Goal: Information Seeking & Learning: Check status

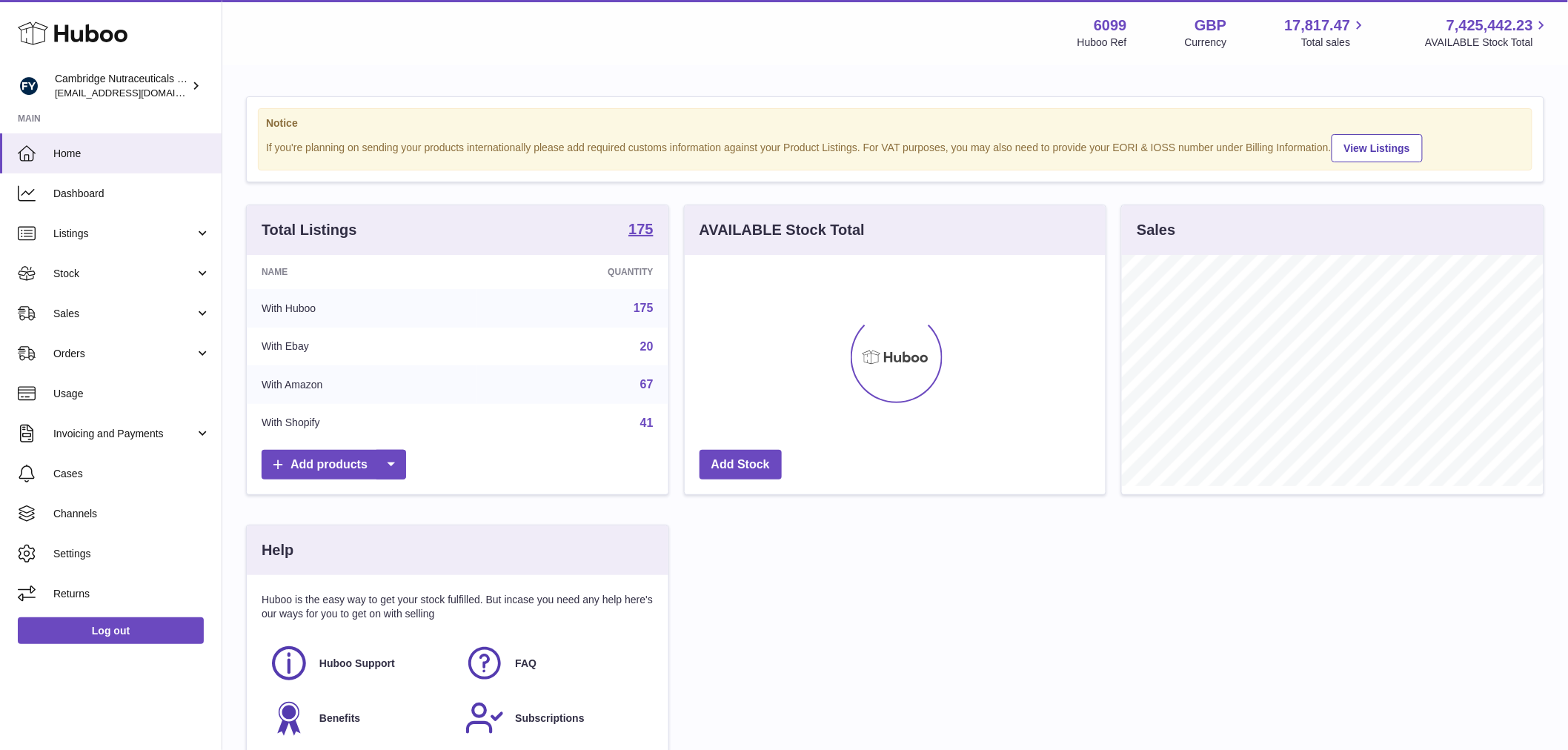
scroll to position [232, 421]
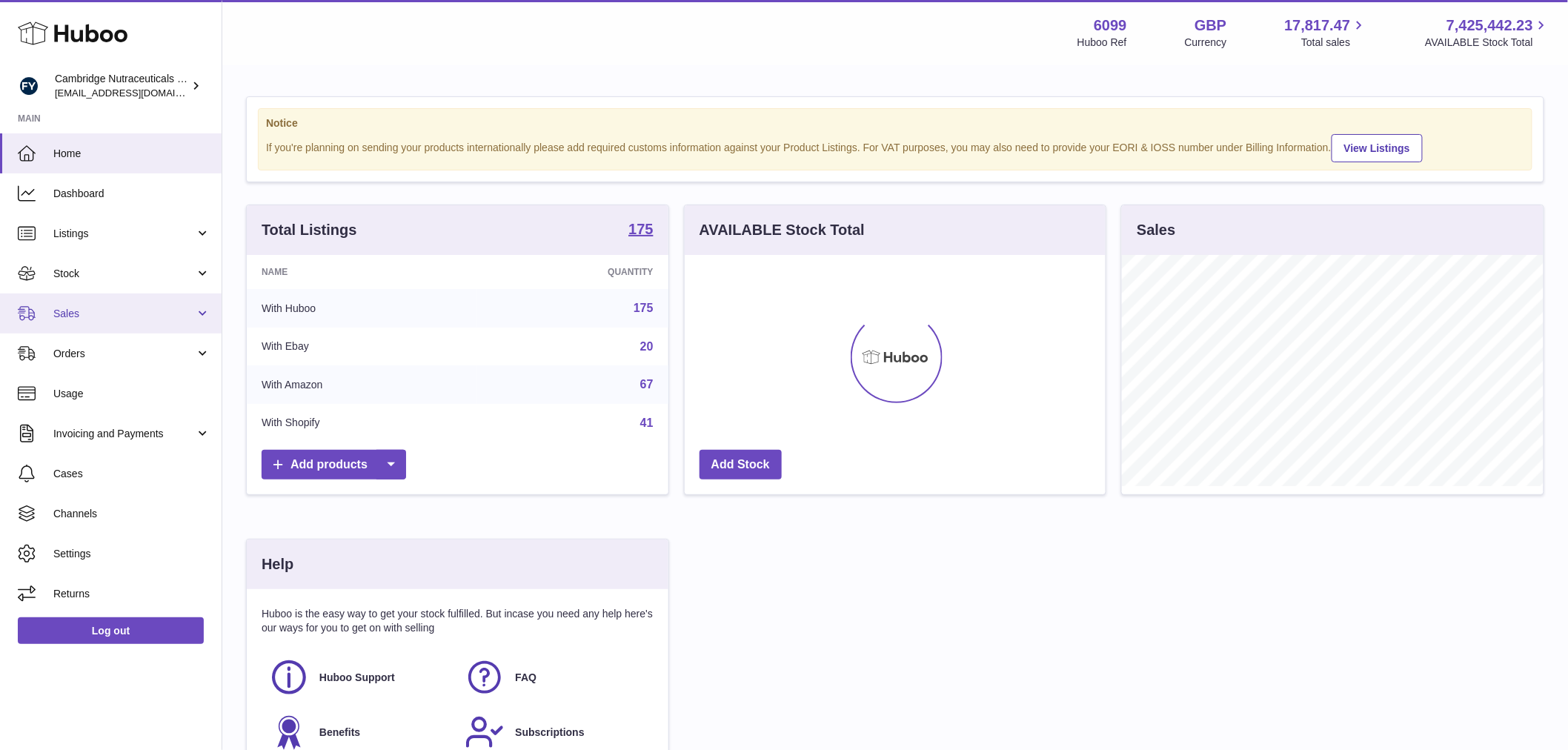
click at [95, 301] on link "Sales" at bounding box center [111, 313] width 222 height 40
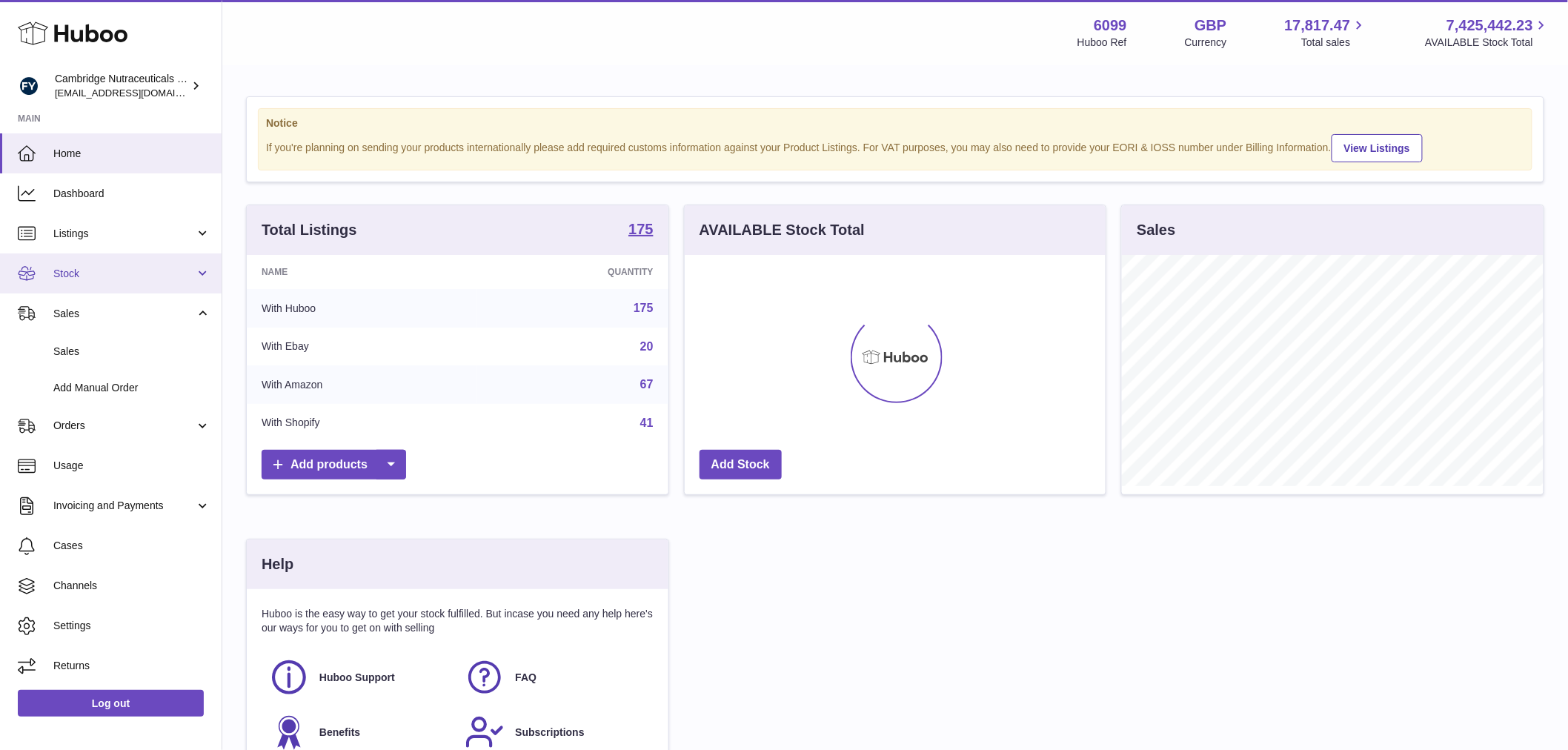
click at [95, 278] on span "Stock" at bounding box center [124, 274] width 141 height 14
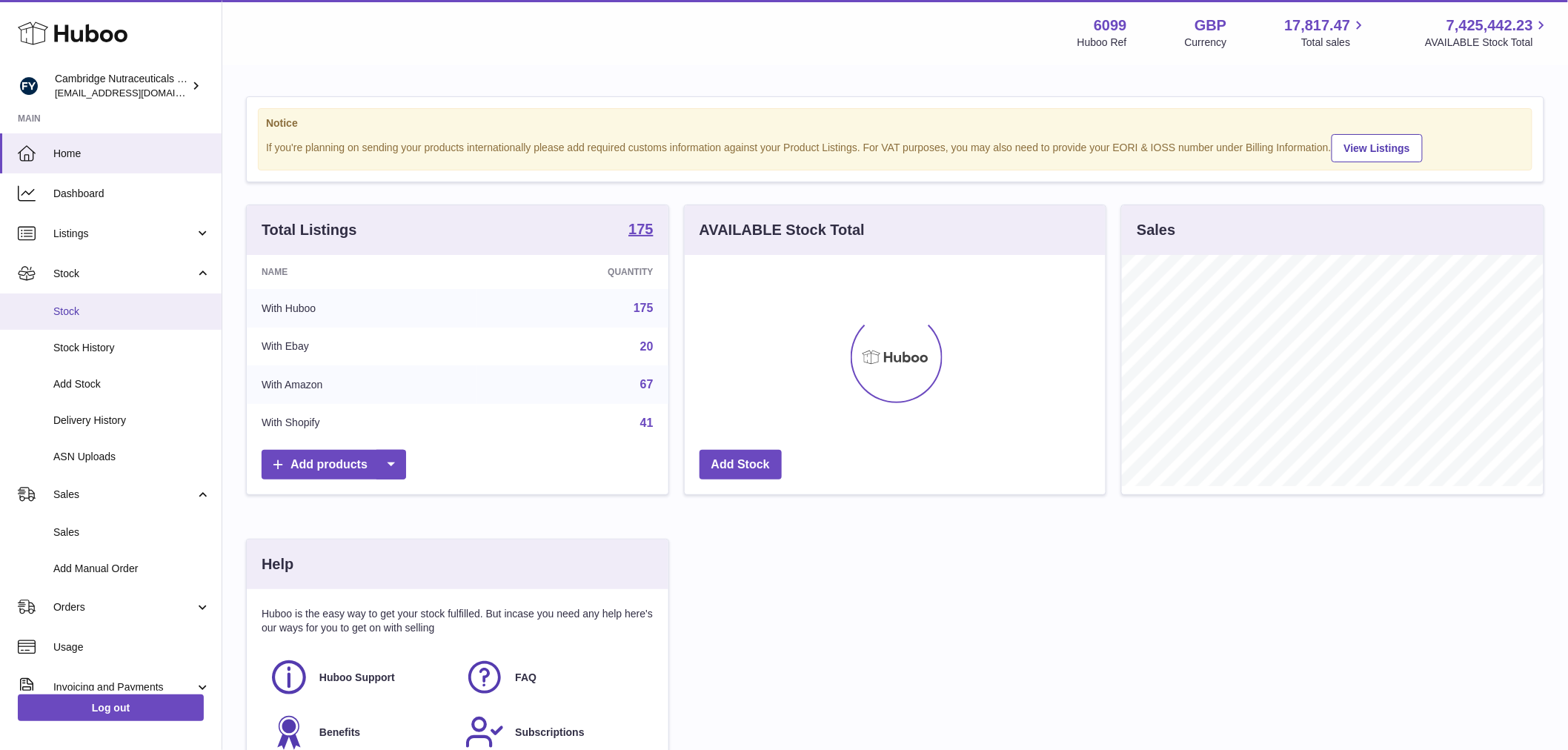
click at [96, 309] on span "Stock" at bounding box center [131, 311] width 157 height 14
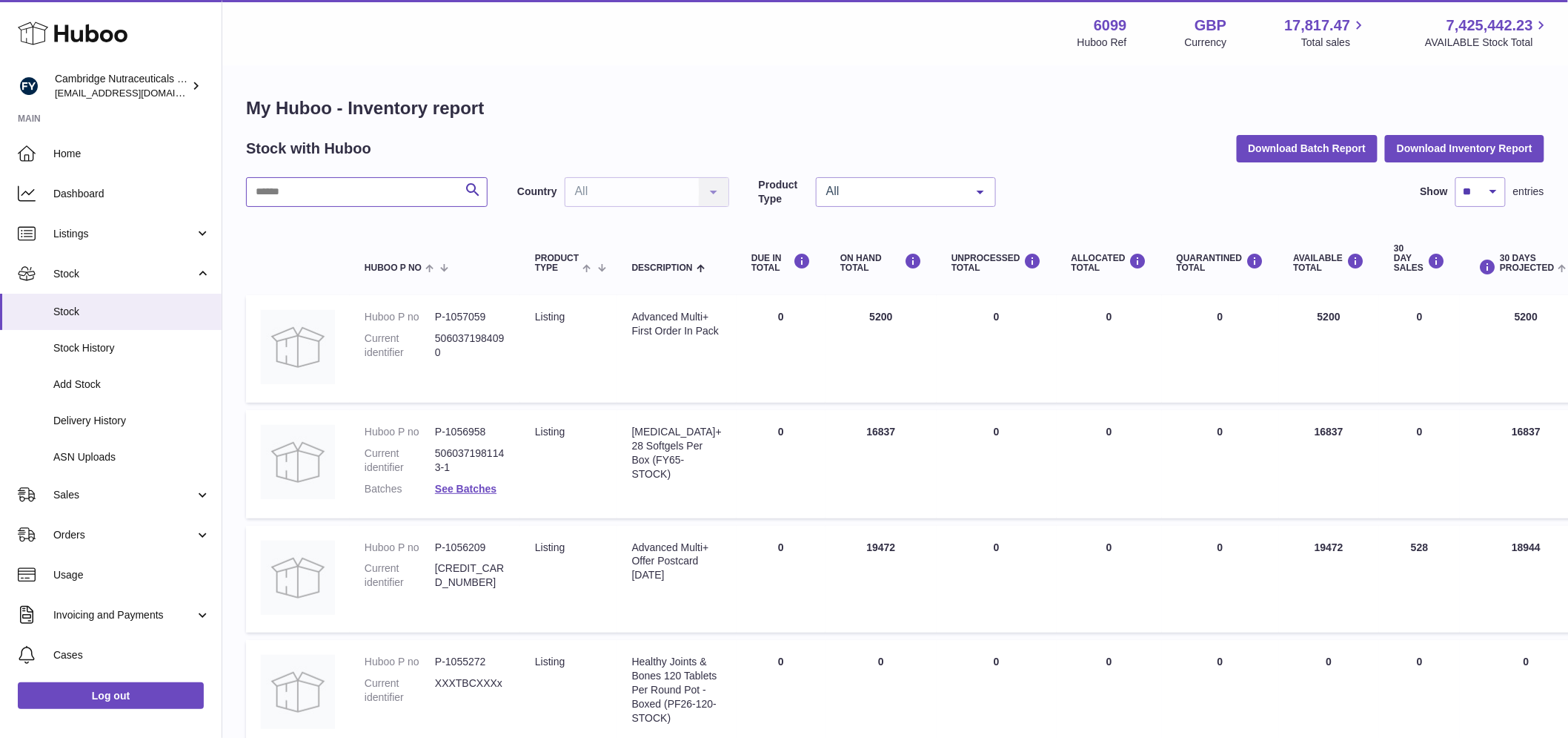
click at [330, 188] on input "text" at bounding box center [367, 192] width 241 height 29
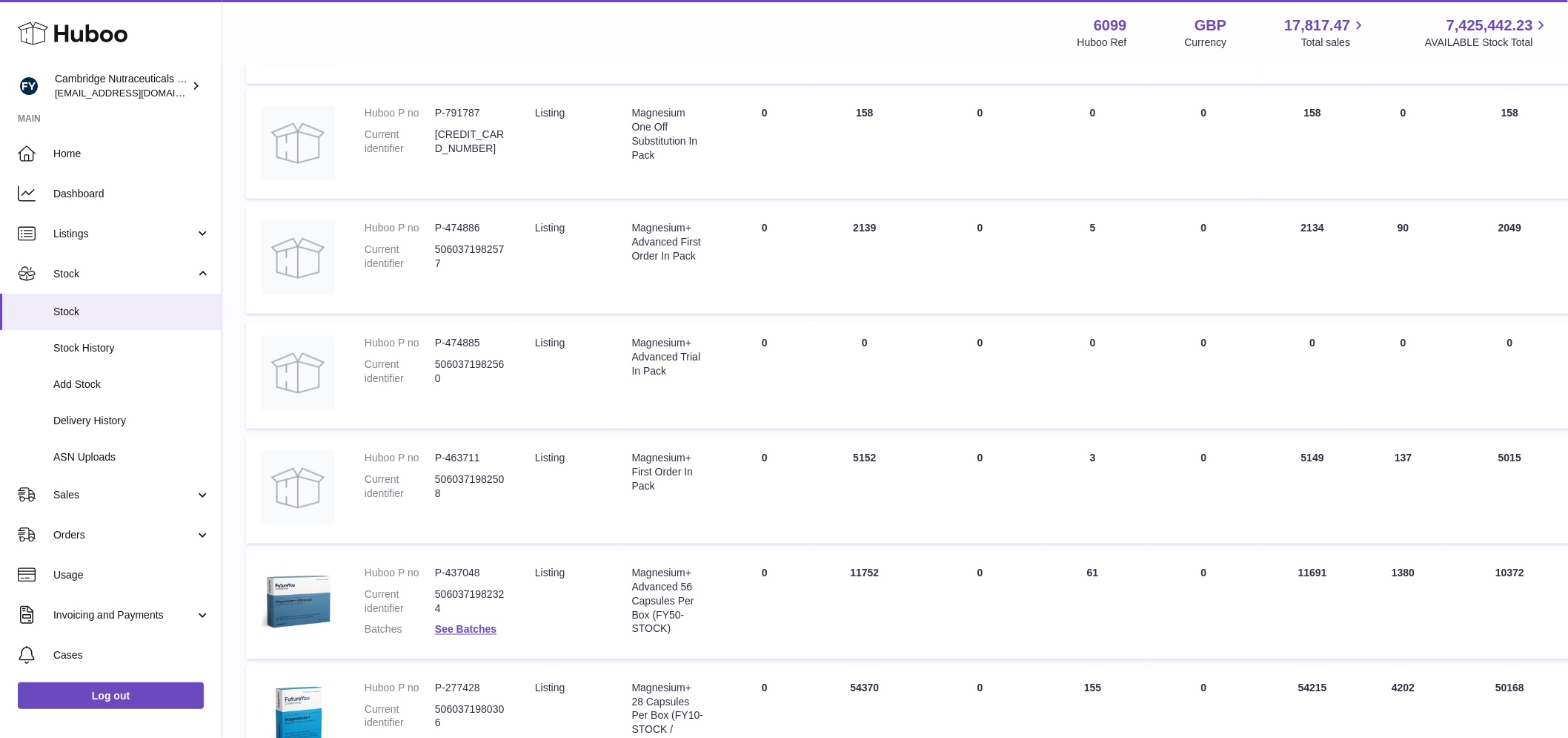
scroll to position [712, 0]
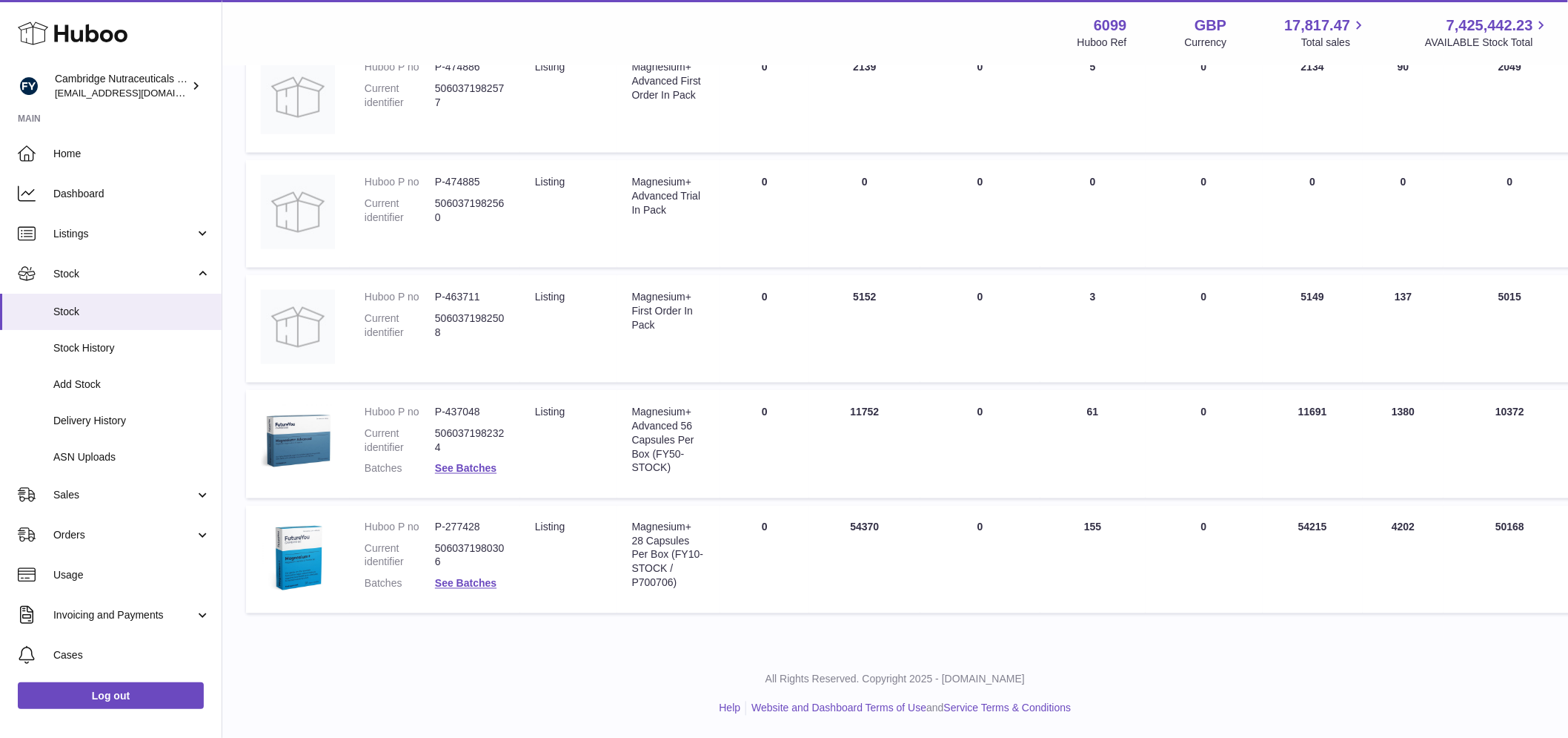
type input "*****"
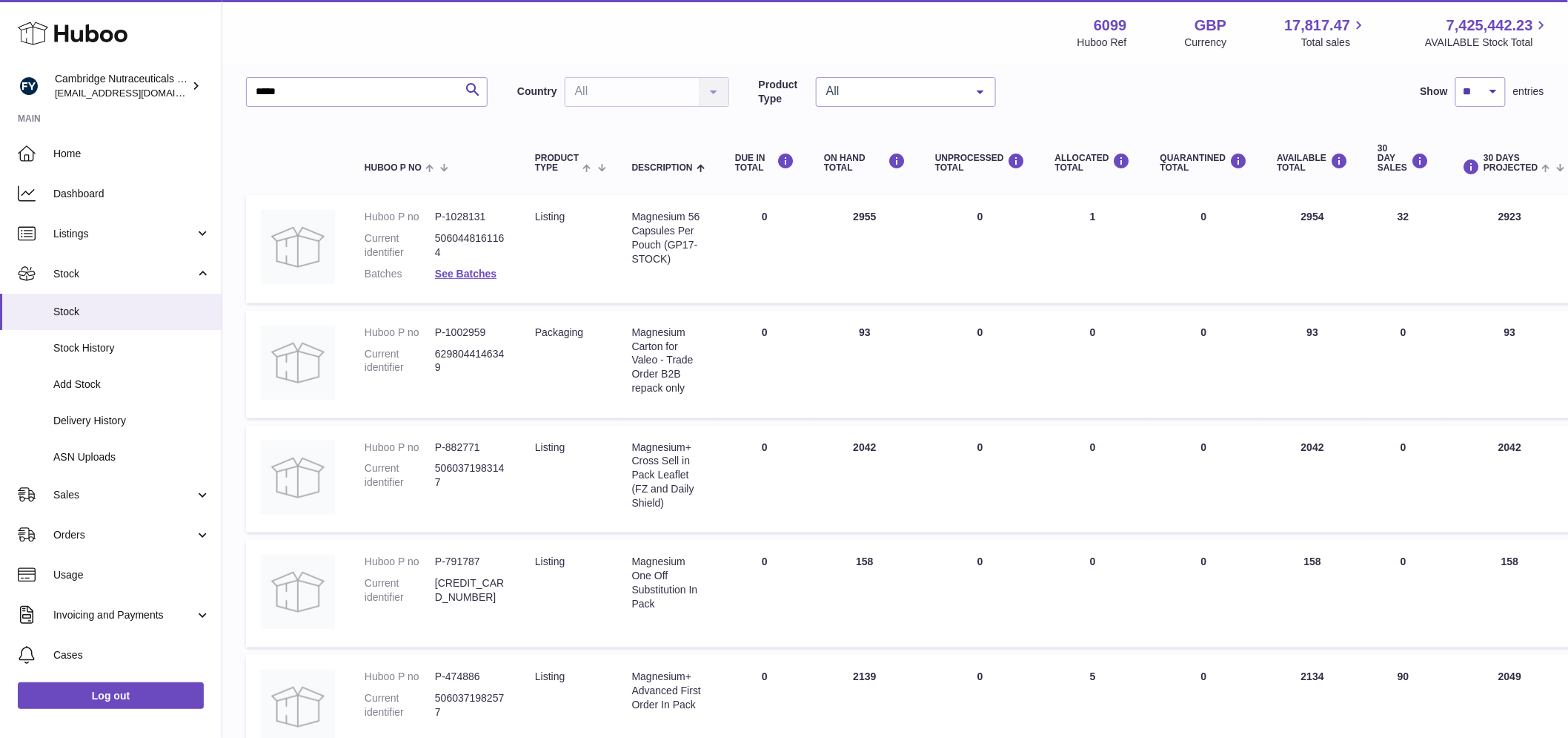
scroll to position [0, 0]
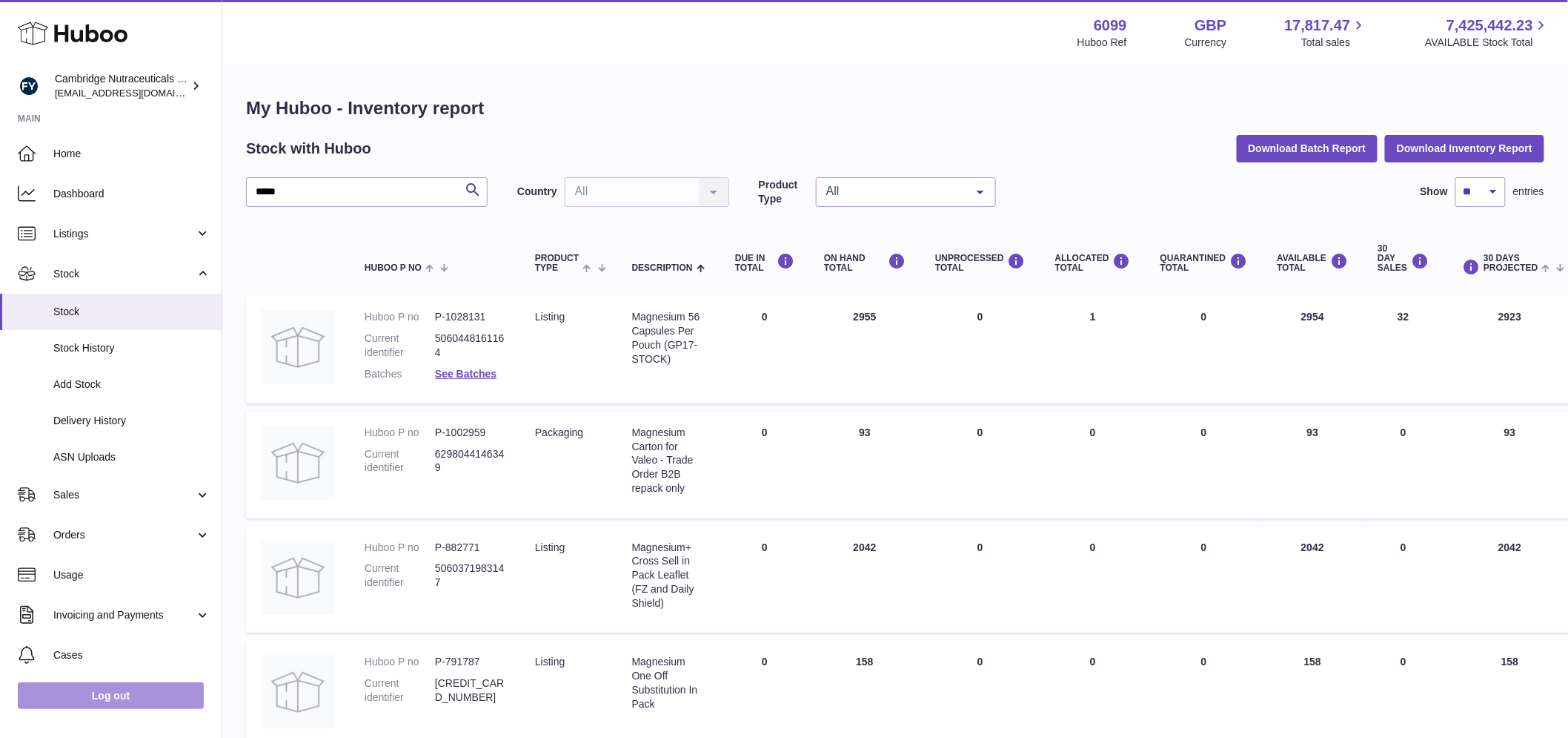
click at [166, 709] on link "Log out" at bounding box center [111, 695] width 186 height 26
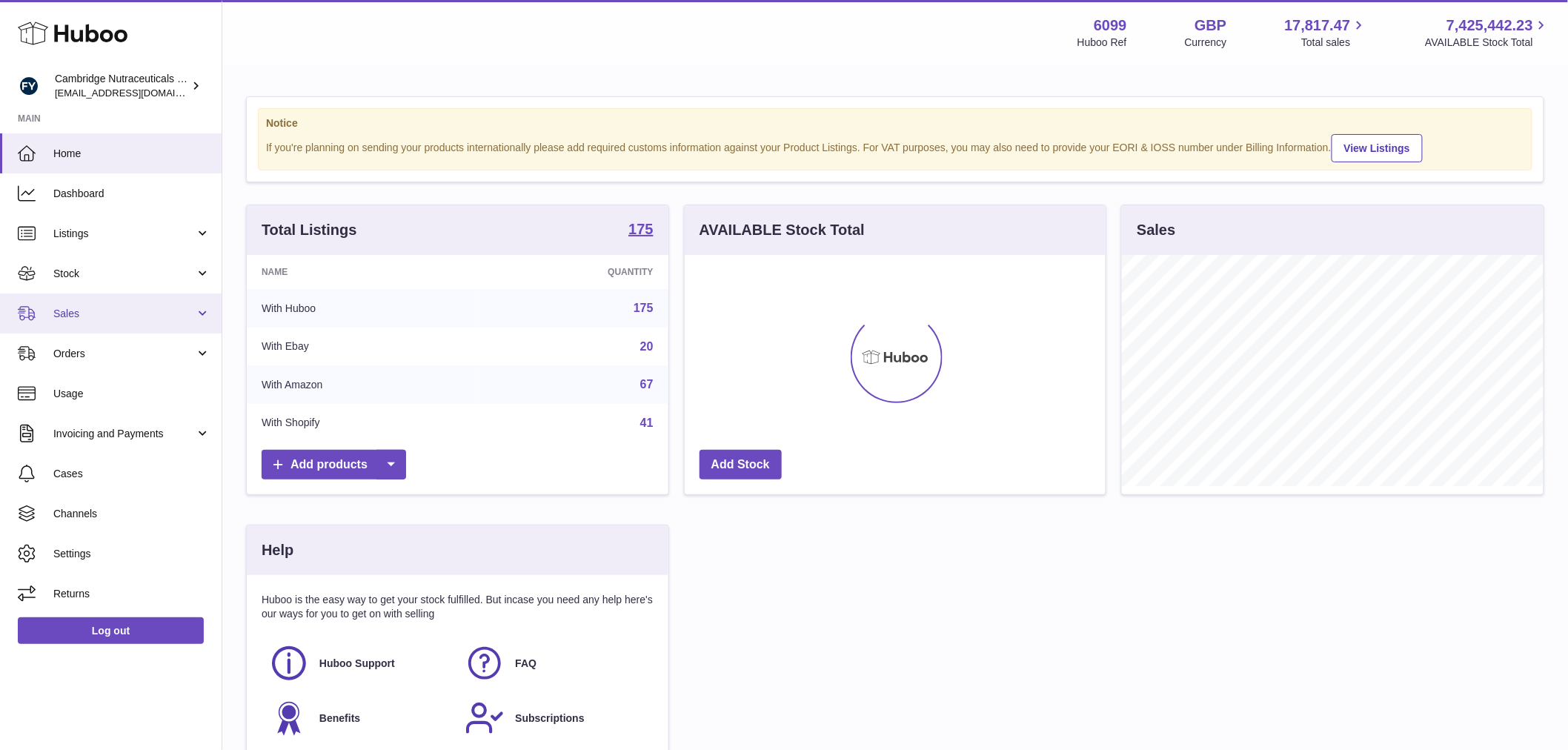
scroll to position [232, 421]
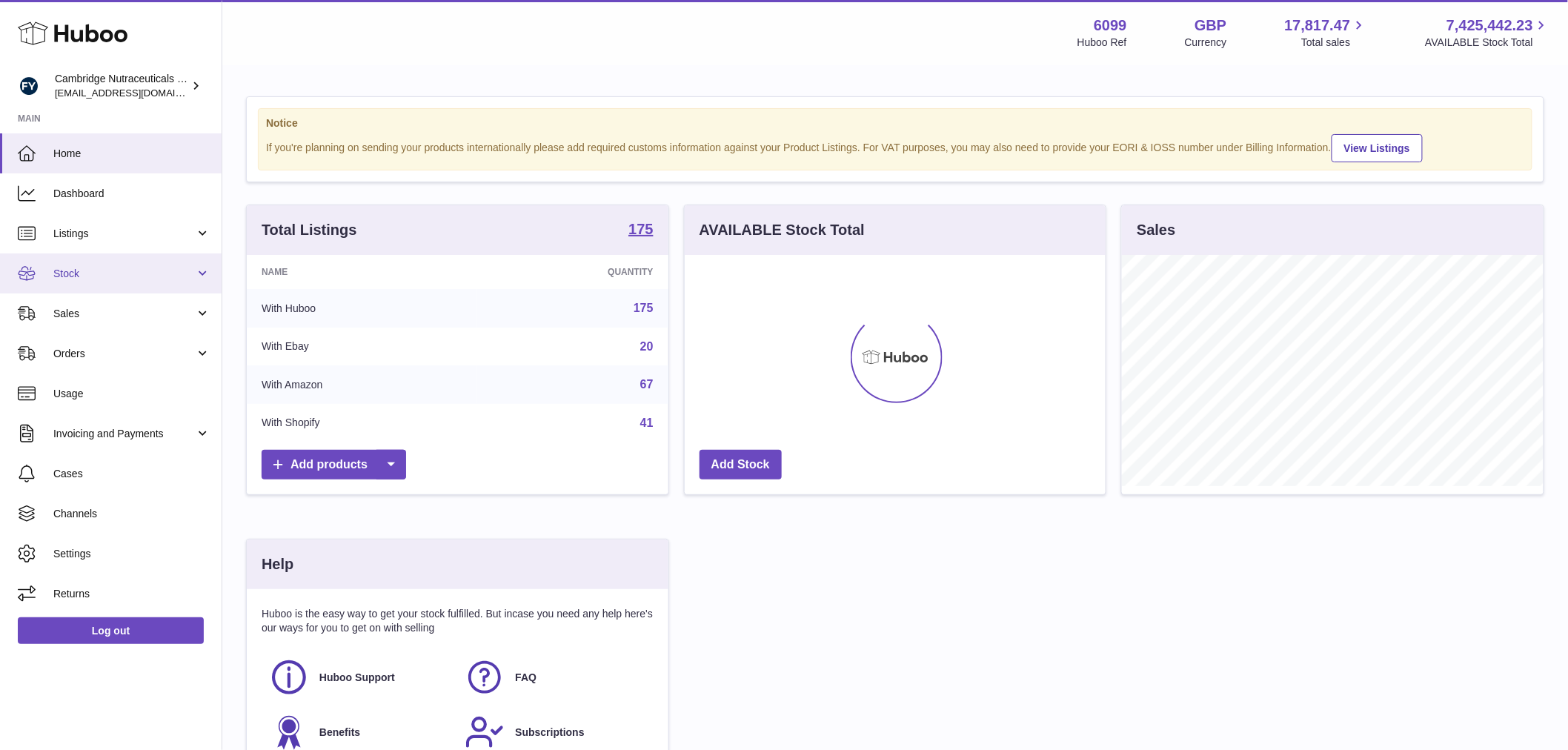
click at [92, 272] on span "Stock" at bounding box center [124, 274] width 141 height 14
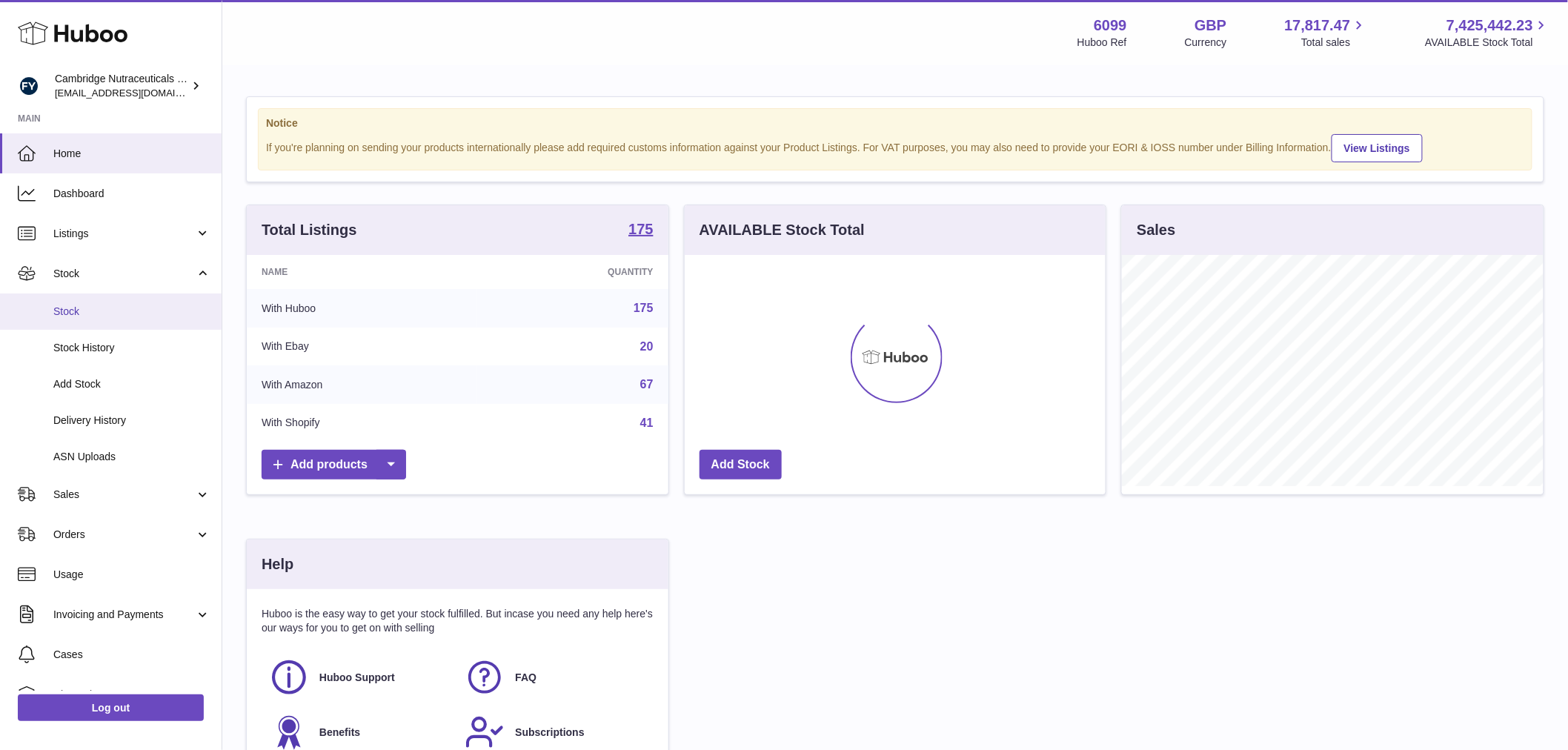
click at [91, 307] on span "Stock" at bounding box center [131, 311] width 157 height 14
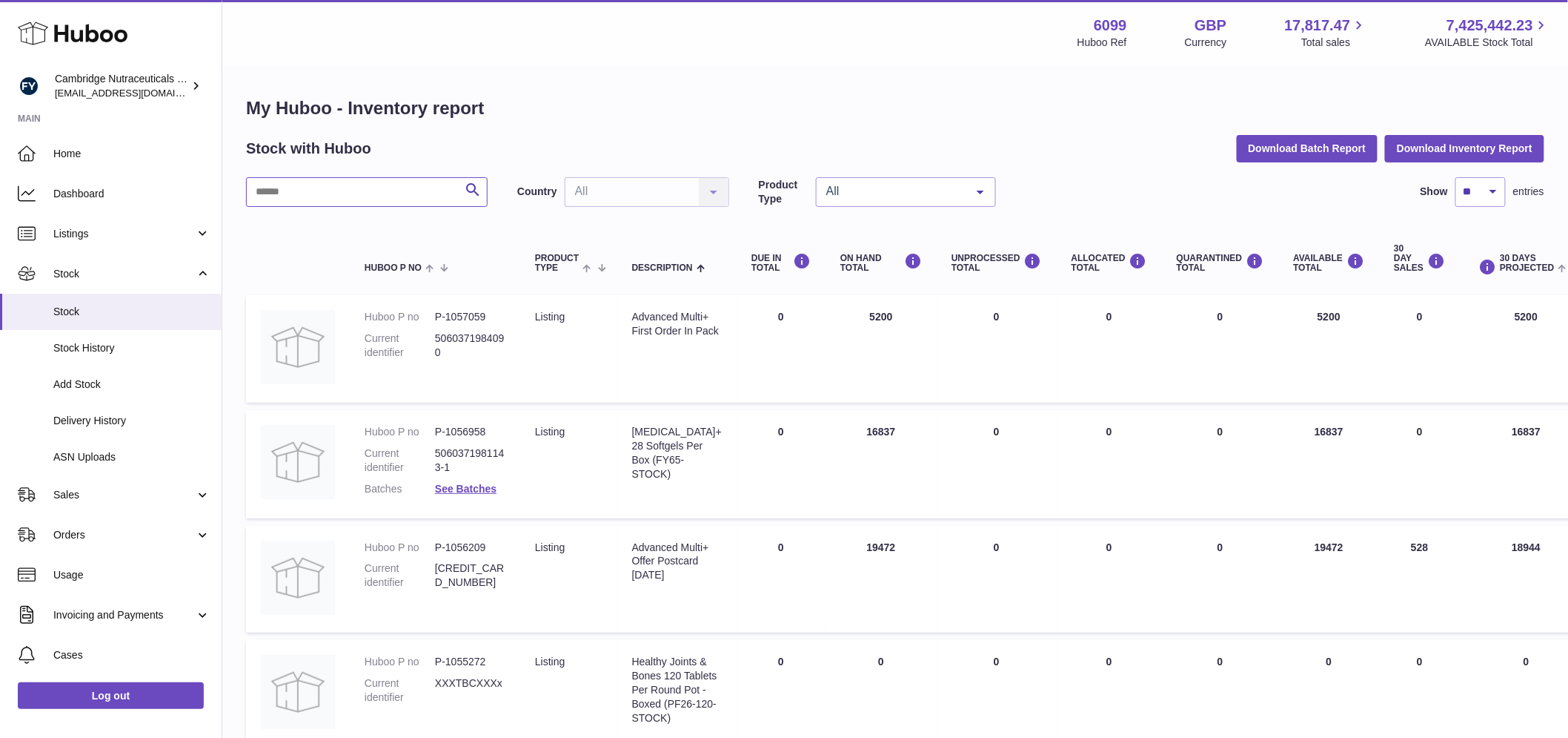
click at [371, 184] on input "text" at bounding box center [367, 192] width 241 height 29
click at [127, 420] on span "Delivery History" at bounding box center [131, 420] width 157 height 14
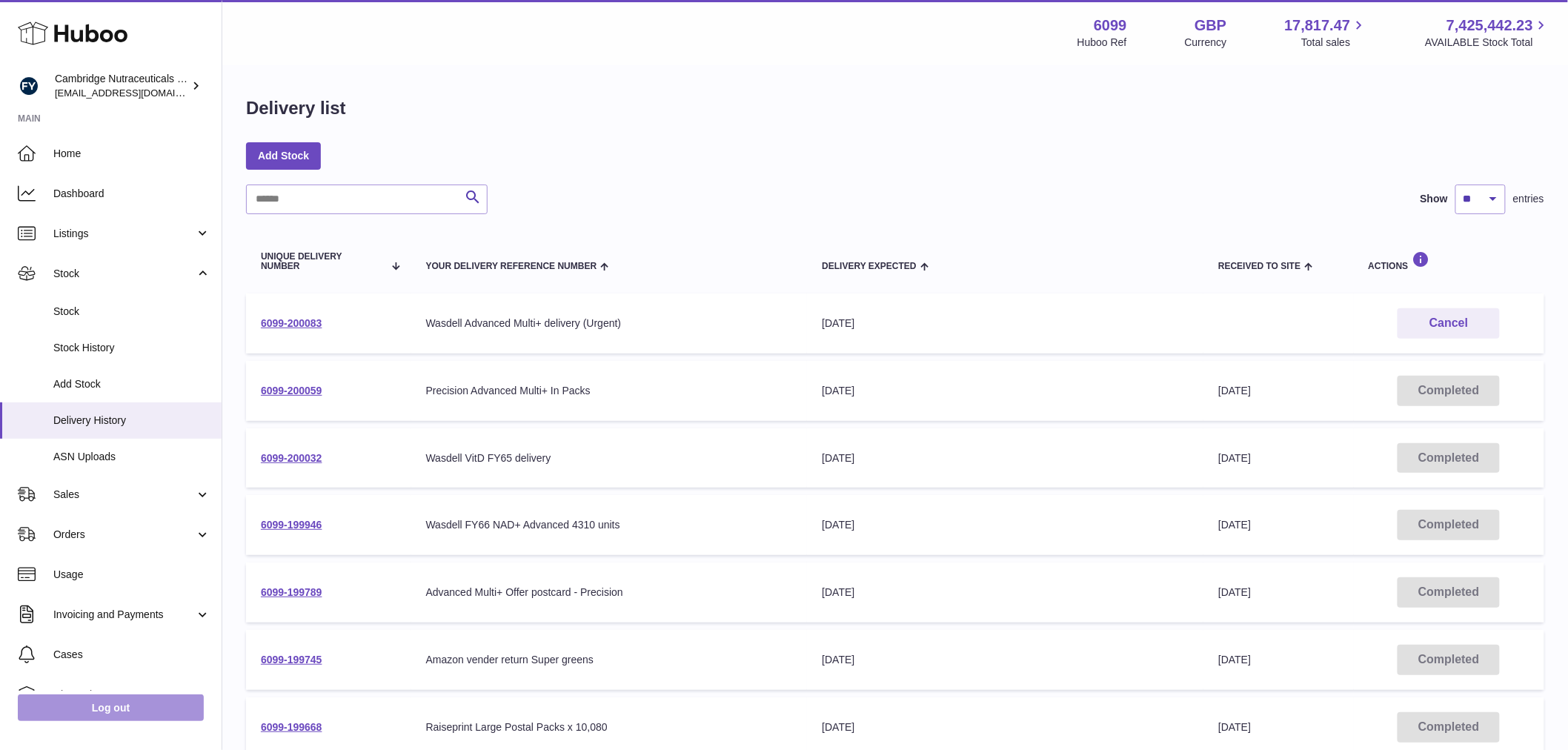
click at [114, 711] on link "Log out" at bounding box center [111, 708] width 186 height 27
